Goal: Task Accomplishment & Management: Use online tool/utility

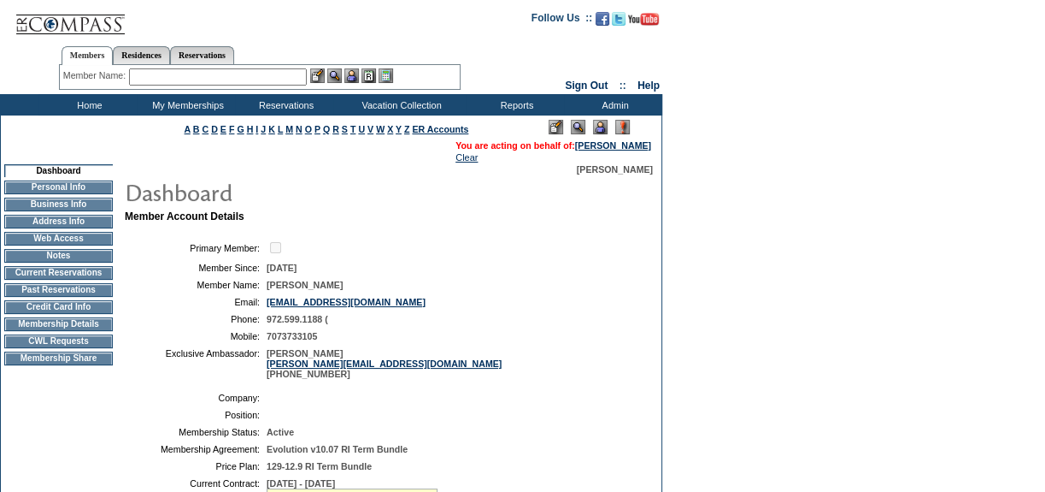
click at [100, 278] on td "Current Reservations" at bounding box center [58, 273] width 109 height 14
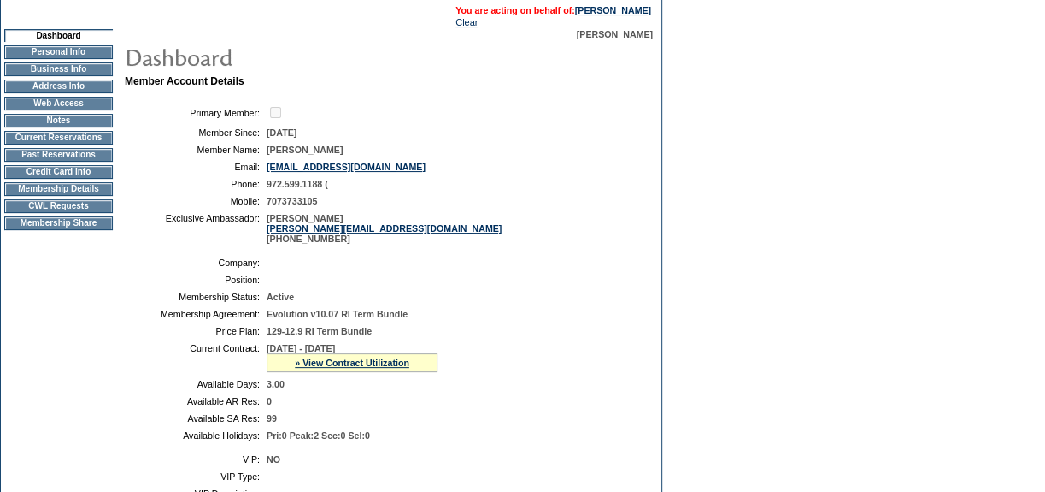
scroll to position [155, 0]
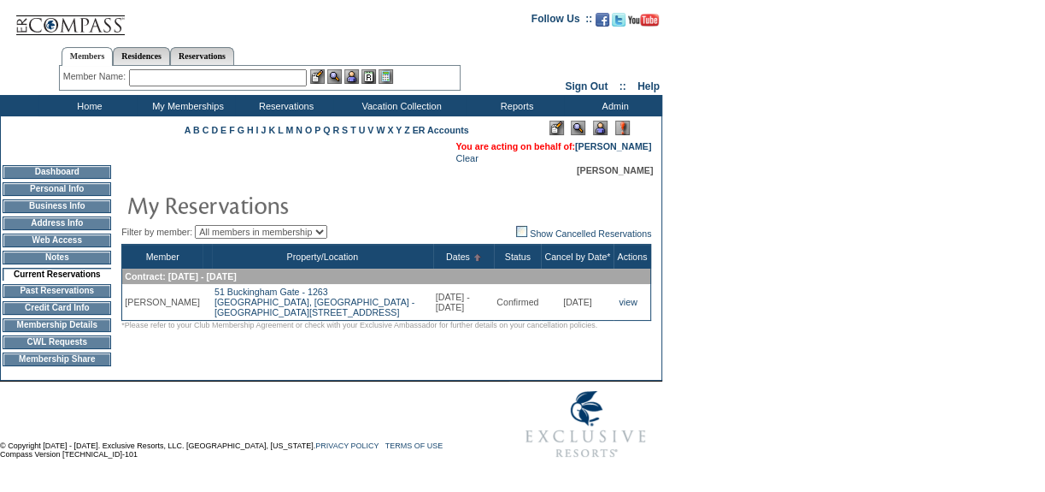
scroll to position [13, 0]
click at [180, 69] on input "text" at bounding box center [218, 77] width 178 height 17
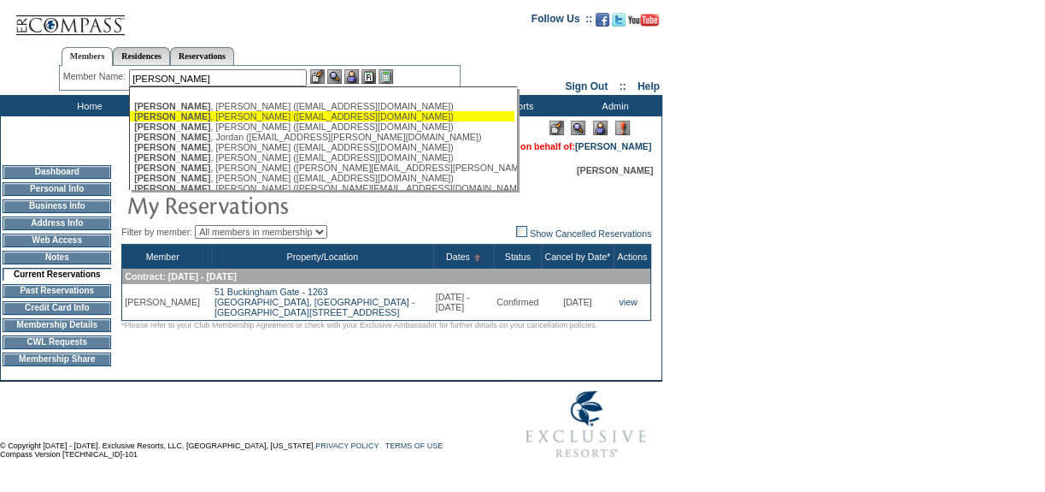
click at [211, 111] on div "[PERSON_NAME] ([EMAIL_ADDRESS][DOMAIN_NAME])" at bounding box center [322, 116] width 376 height 10
type input "[PERSON_NAME] ([EMAIL_ADDRESS][DOMAIN_NAME])"
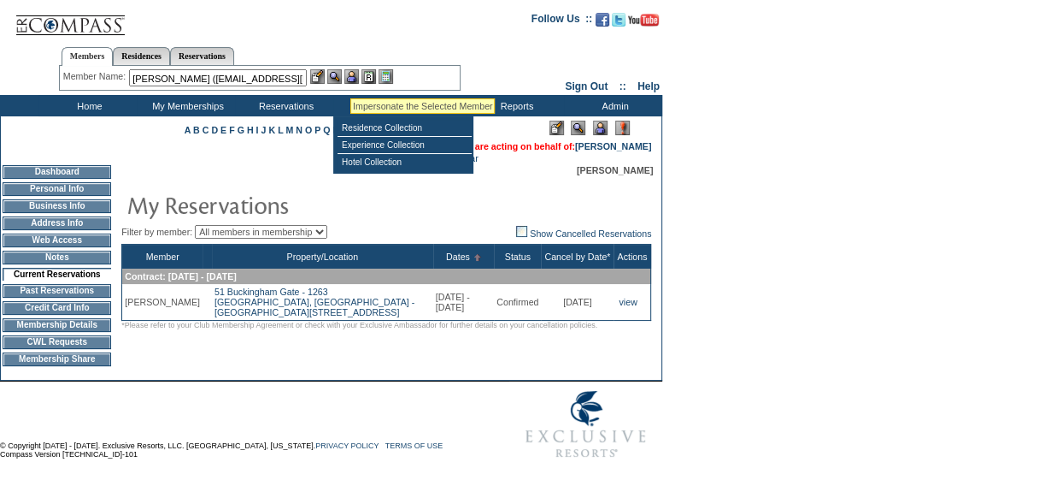
click at [356, 69] on img at bounding box center [352, 76] width 15 height 15
click at [334, 69] on img at bounding box center [334, 76] width 15 height 15
